Goal: Understand process/instructions: Learn how to perform a task or action

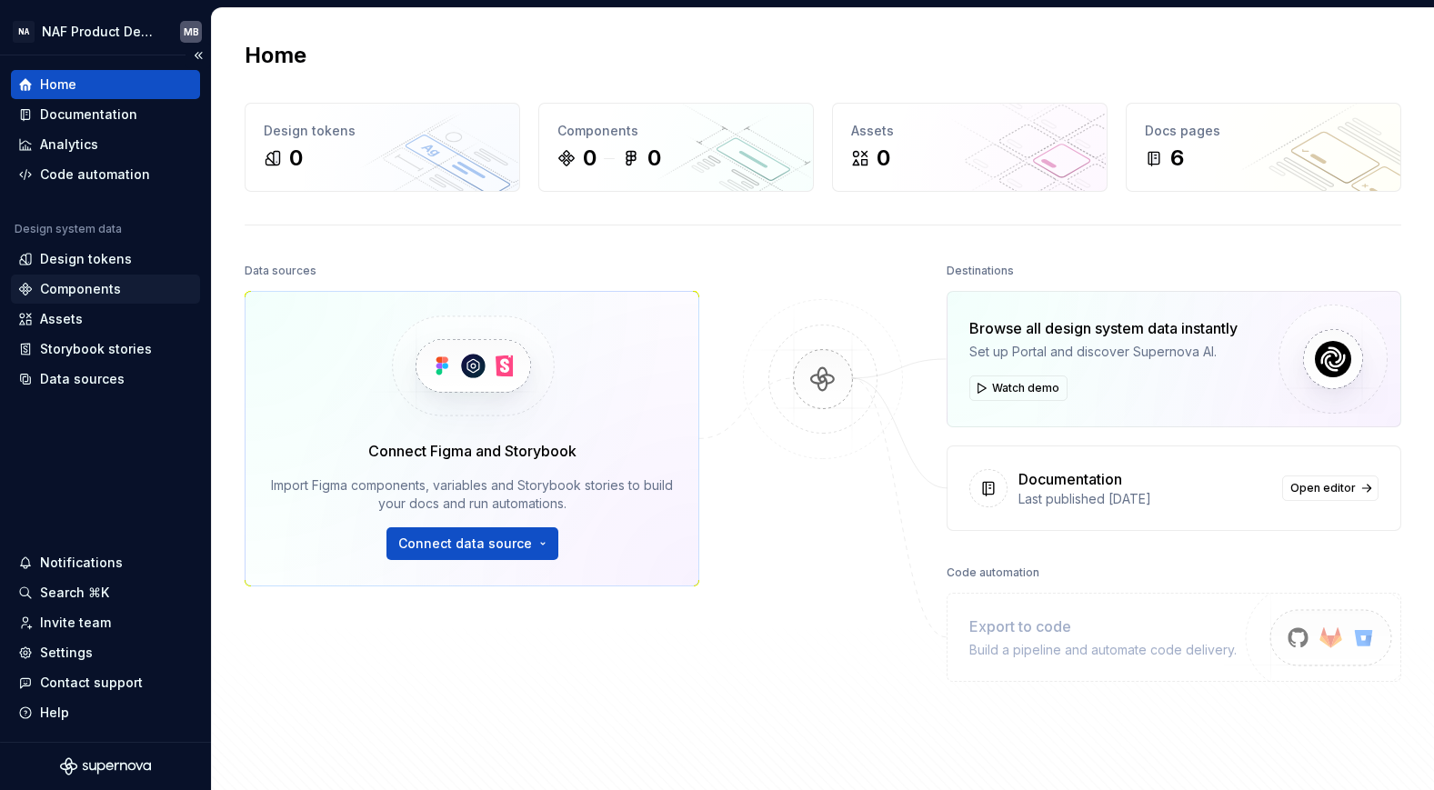
click at [81, 291] on div "Components" at bounding box center [80, 289] width 81 height 18
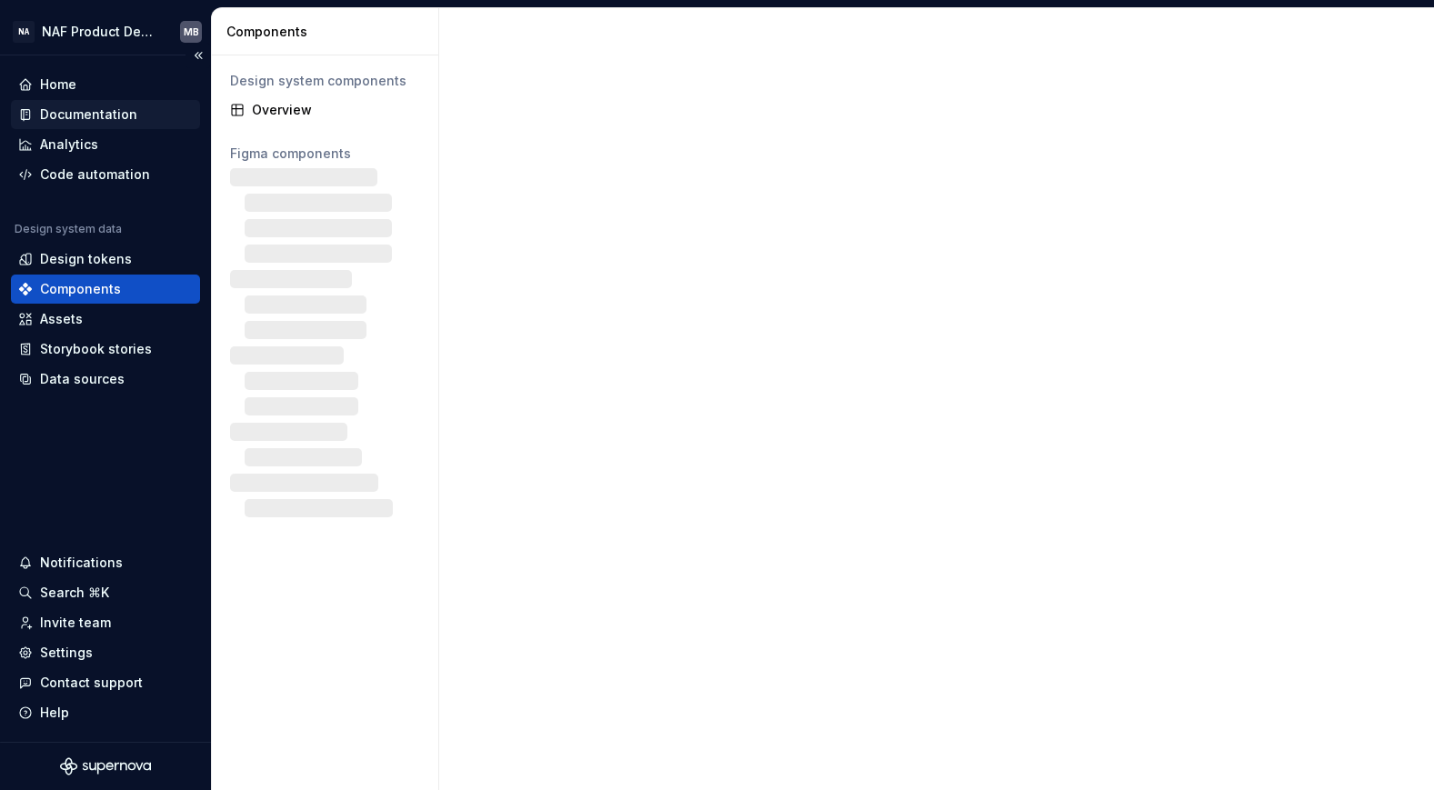
click at [92, 117] on div "Documentation" at bounding box center [88, 114] width 97 height 18
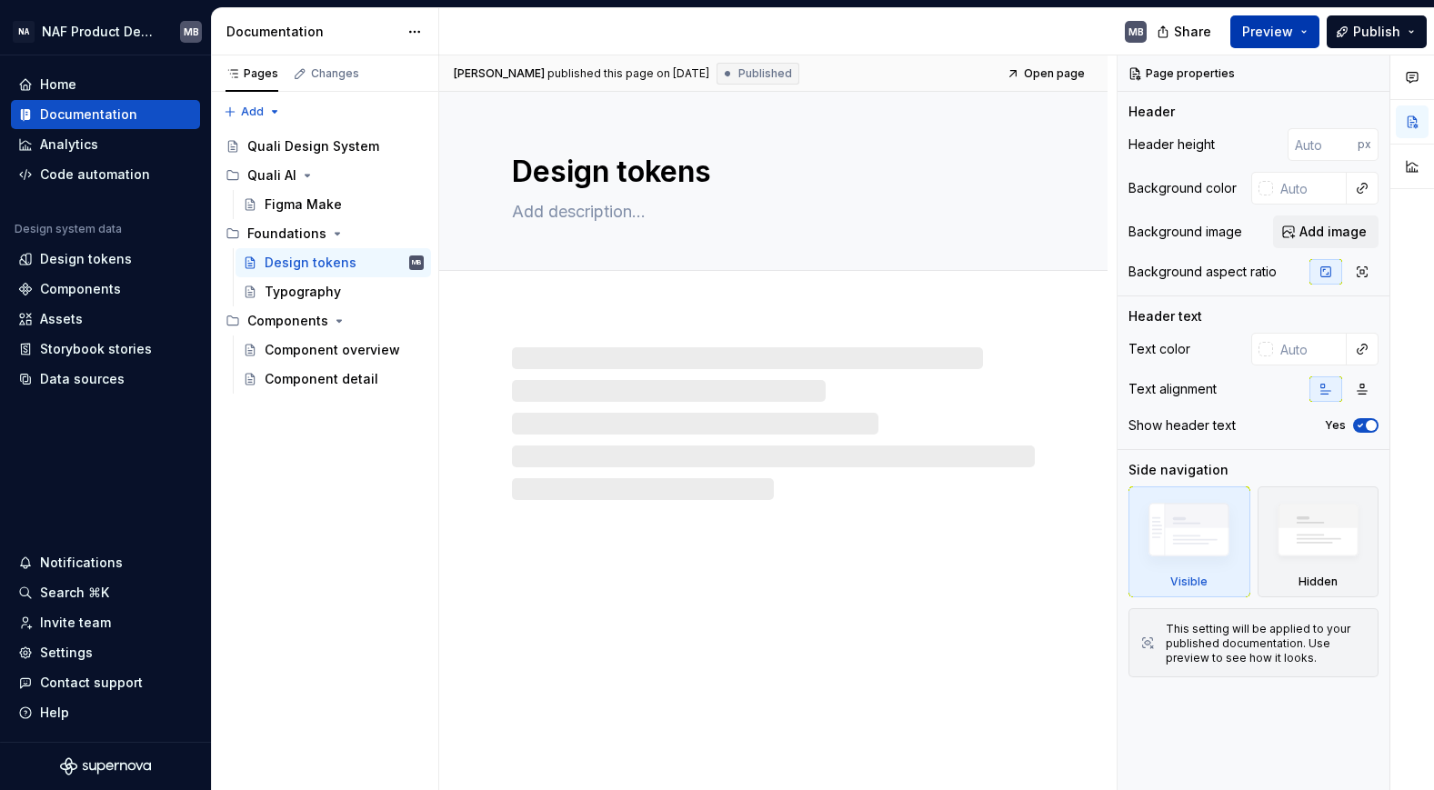
click at [1298, 31] on button "Preview" at bounding box center [1274, 31] width 89 height 33
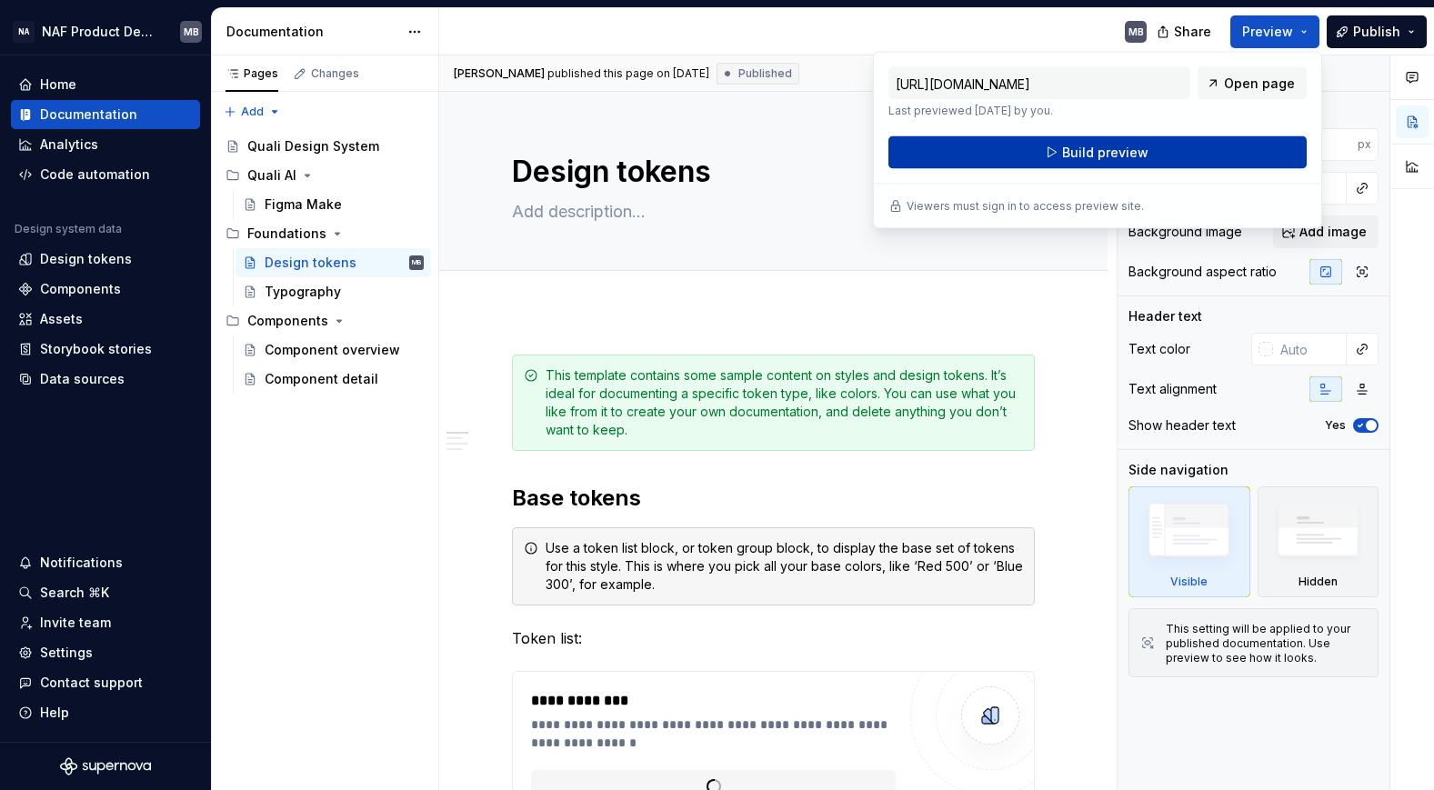
click at [1029, 150] on button "Build preview" at bounding box center [1097, 152] width 418 height 33
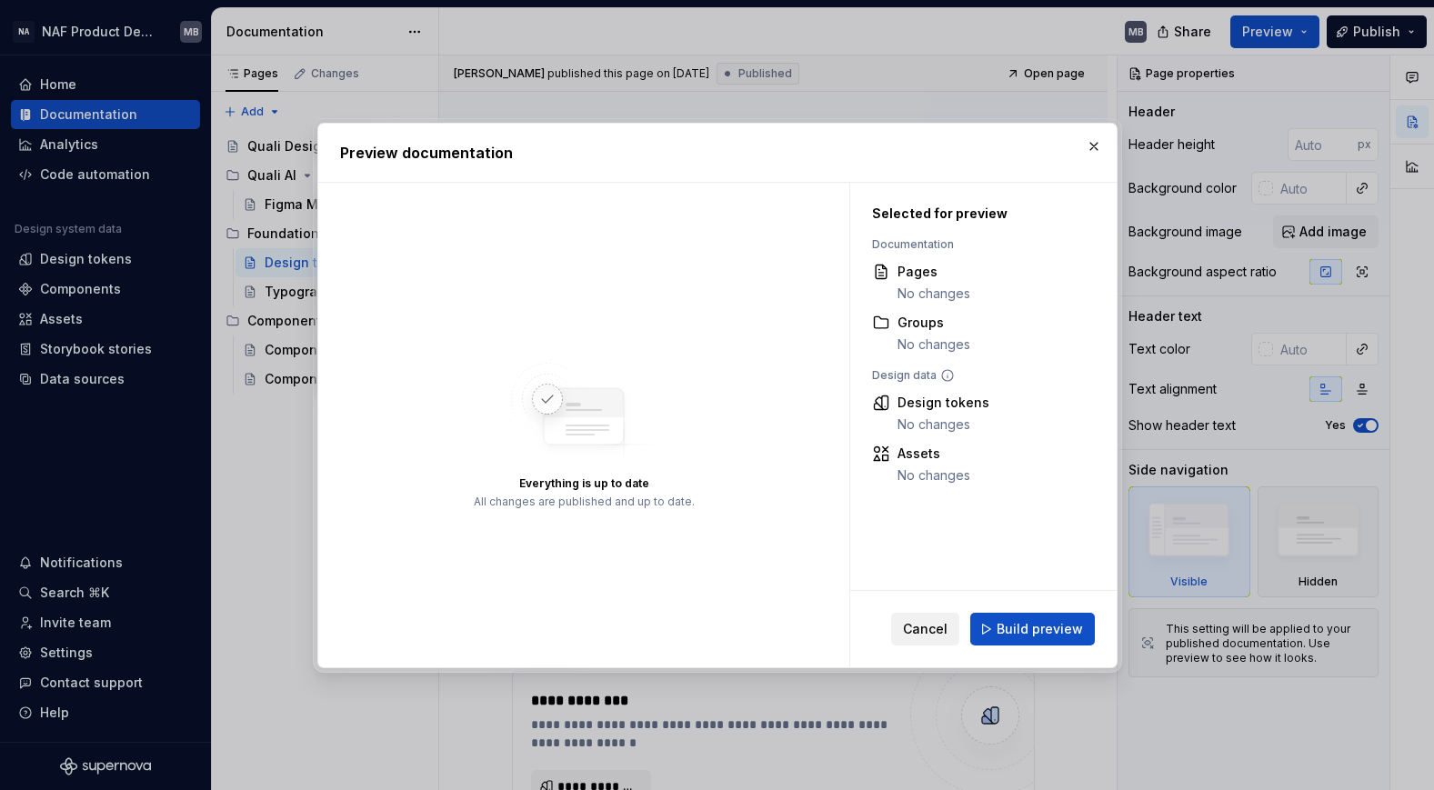
click at [938, 629] on span "Cancel" at bounding box center [925, 629] width 45 height 18
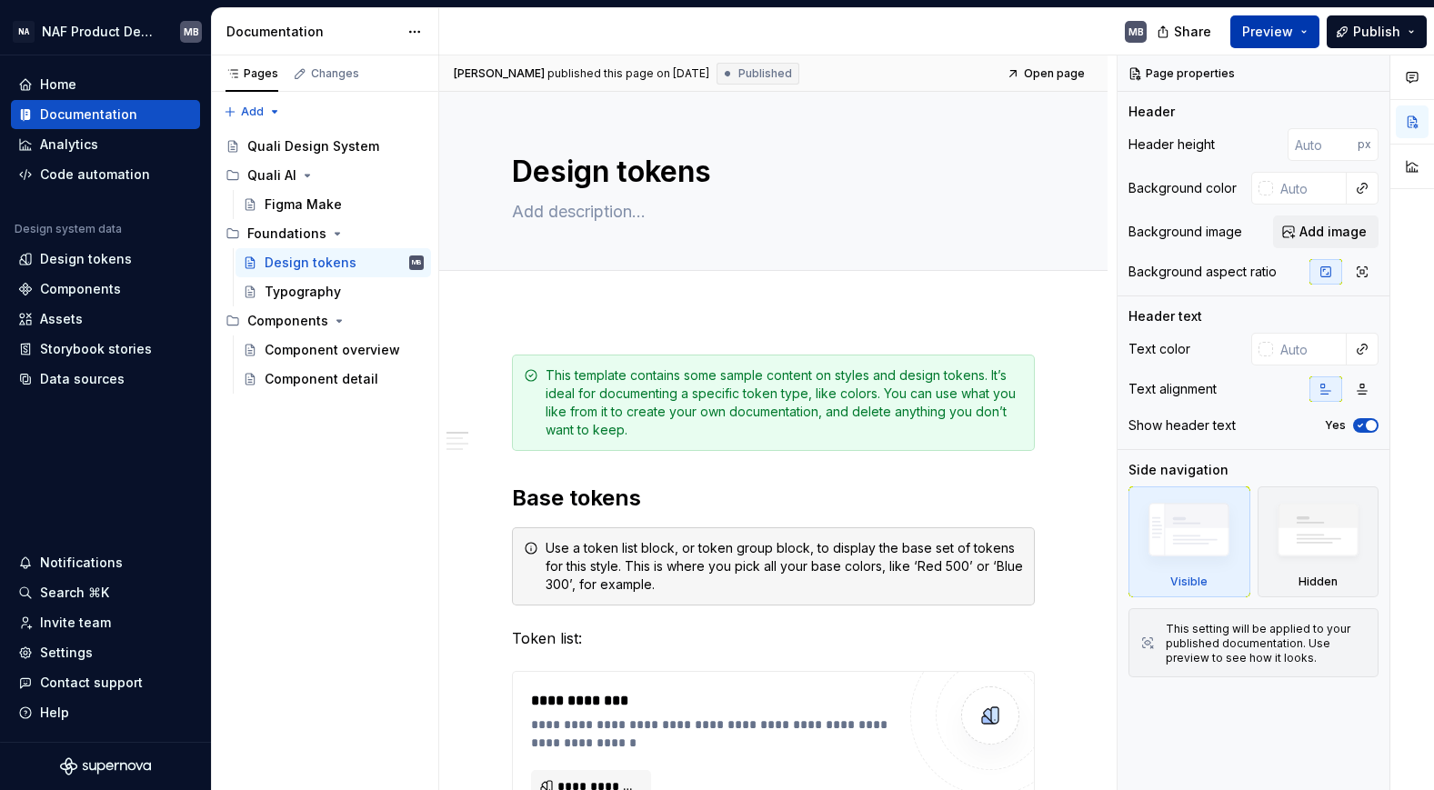
click at [1306, 29] on button "Preview" at bounding box center [1274, 31] width 89 height 33
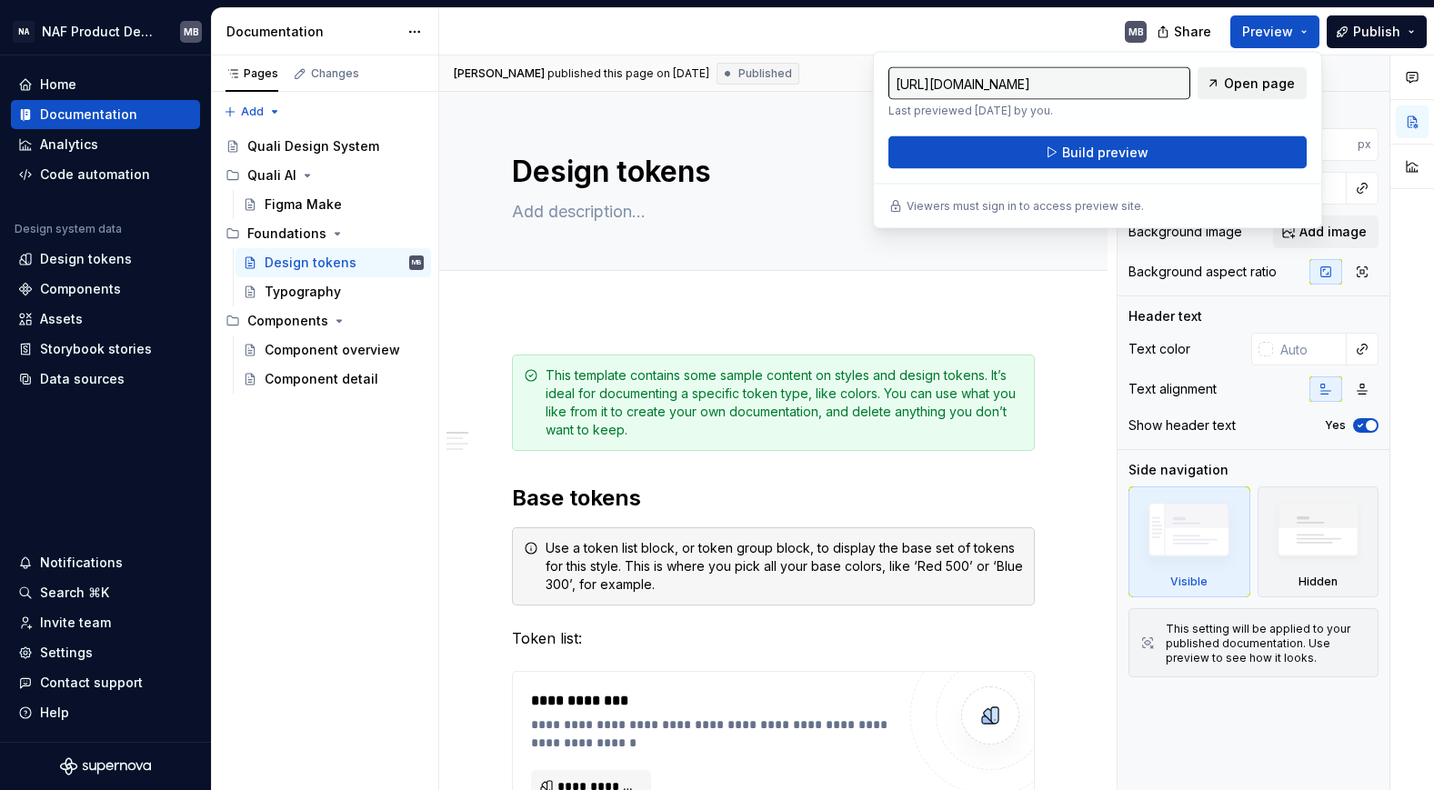
click at [1264, 84] on span "Open page" at bounding box center [1259, 84] width 71 height 18
type textarea "*"
